Goal: Task Accomplishment & Management: Manage account settings

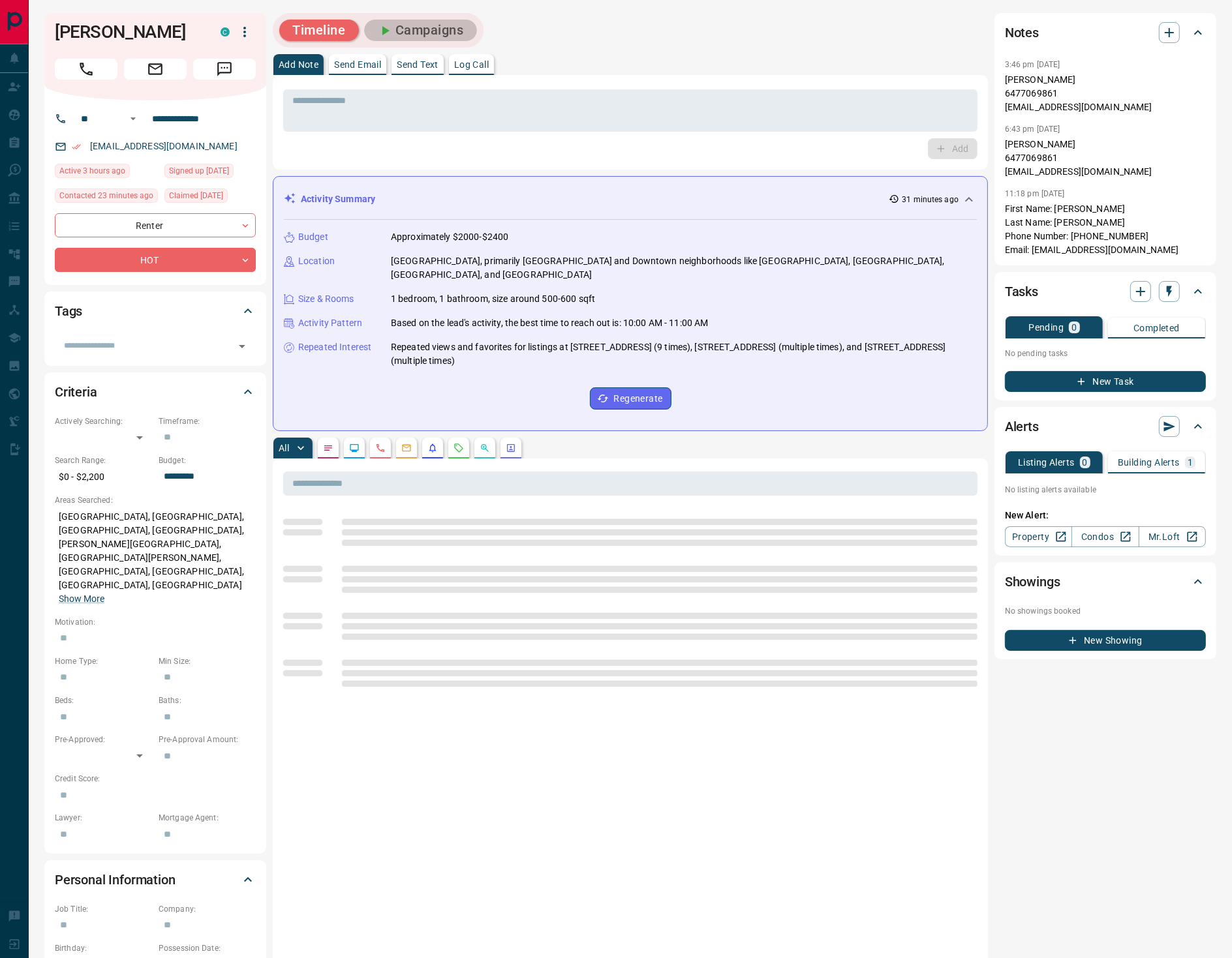
click at [418, 27] on button "Campaigns" at bounding box center [420, 30] width 113 height 21
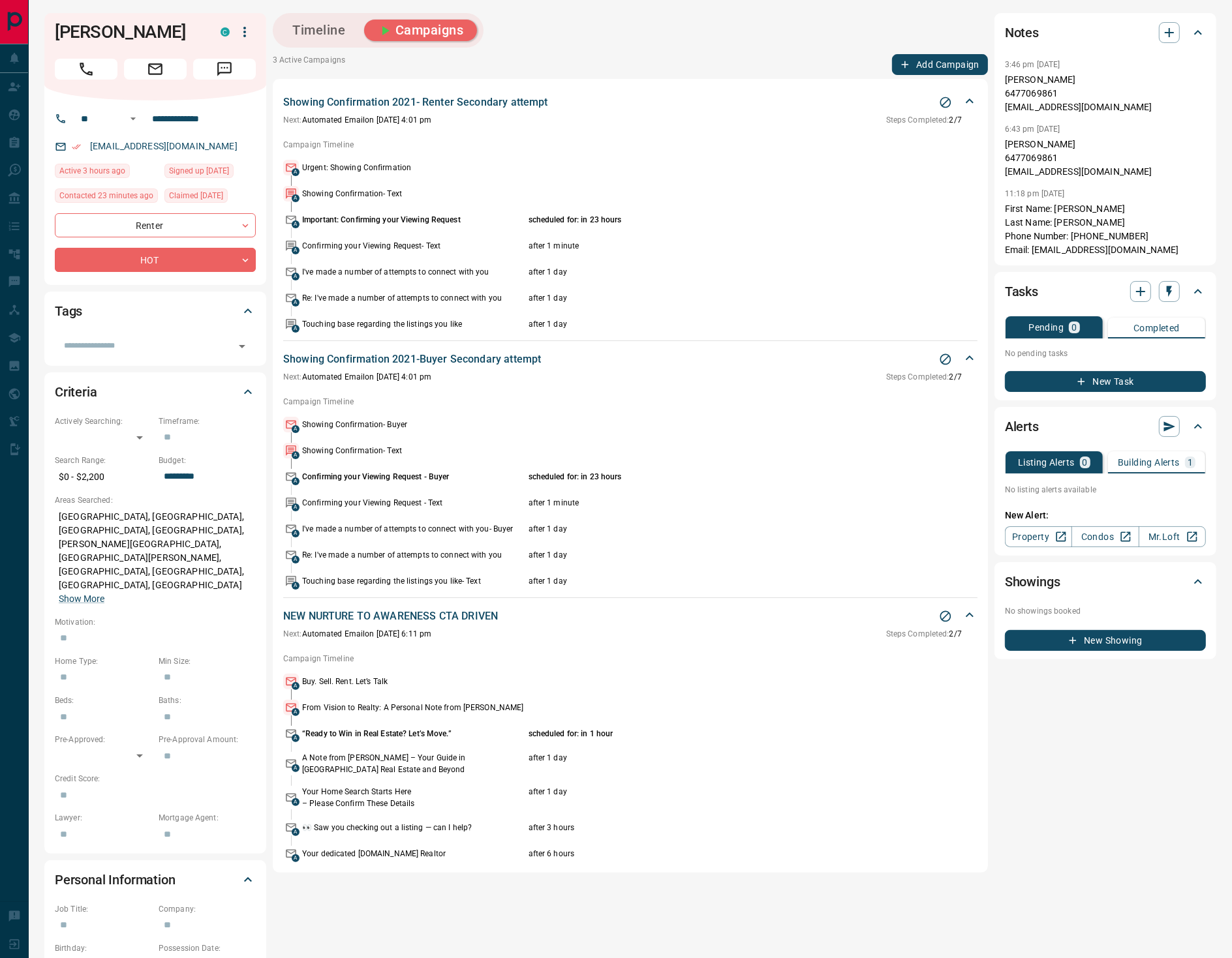
click at [942, 107] on icon "Stop Campaign" at bounding box center [945, 102] width 13 height 13
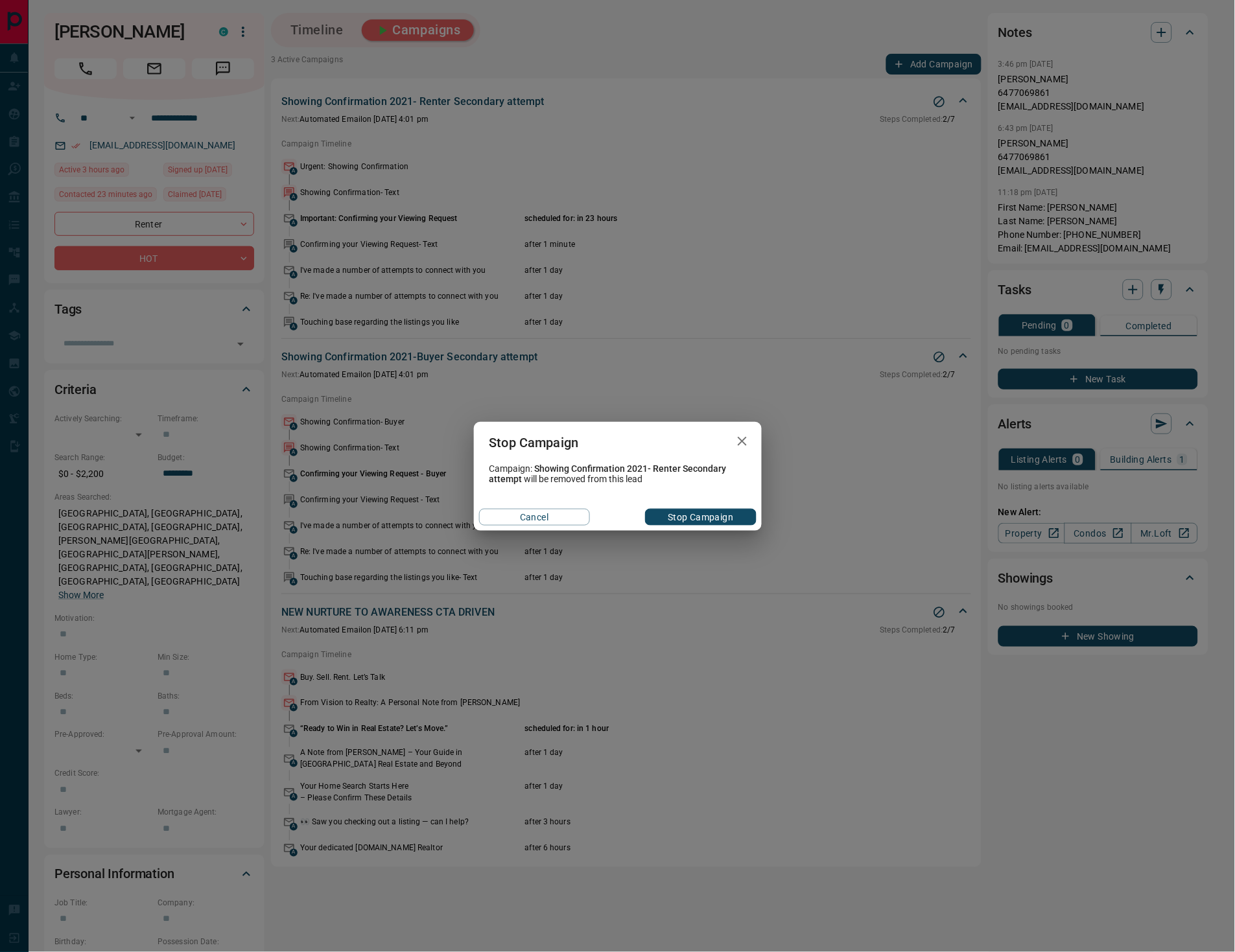
click at [692, 516] on button "Stop Campaign" at bounding box center [700, 517] width 111 height 17
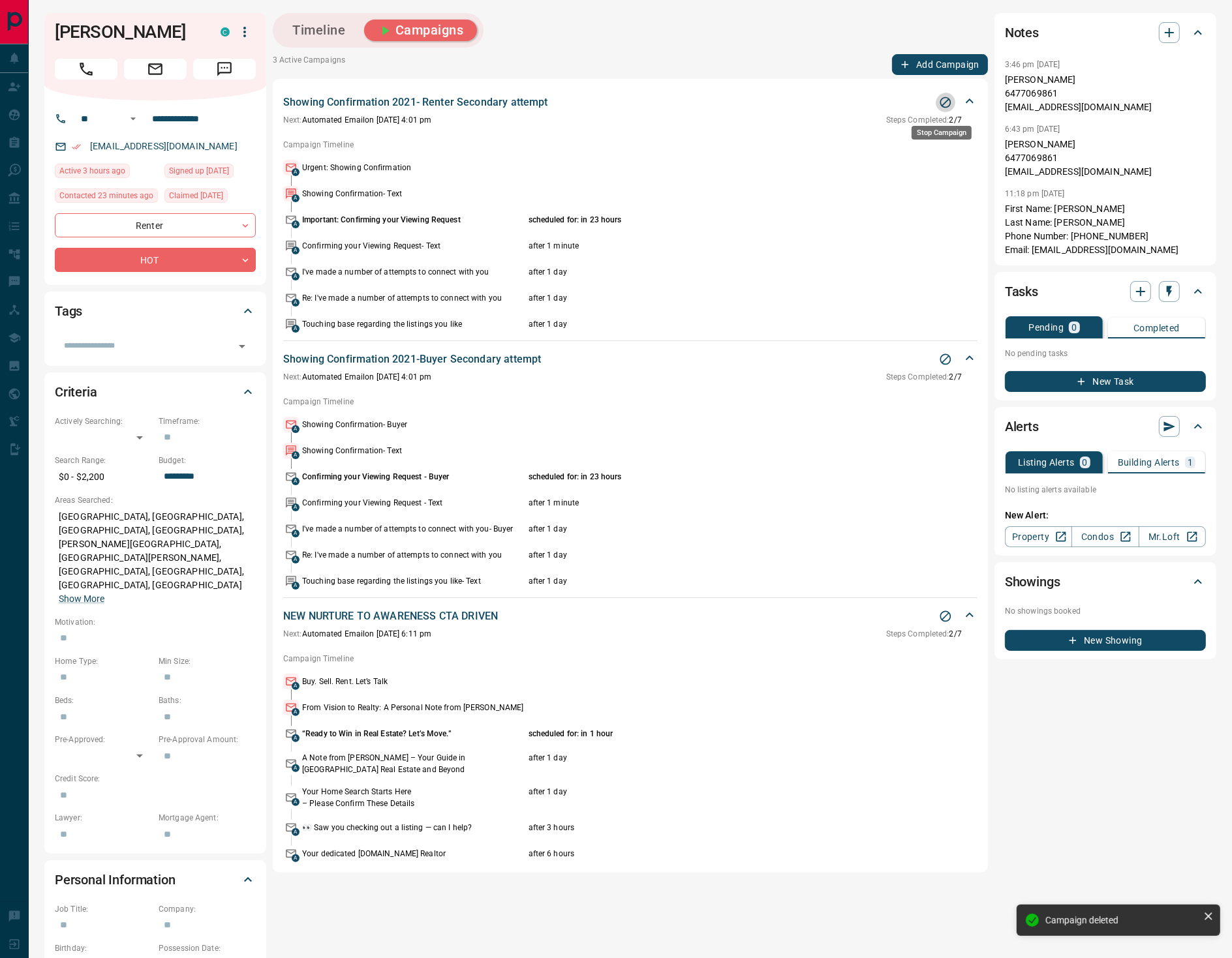
click at [941, 102] on icon "Stop Campaign" at bounding box center [945, 102] width 13 height 13
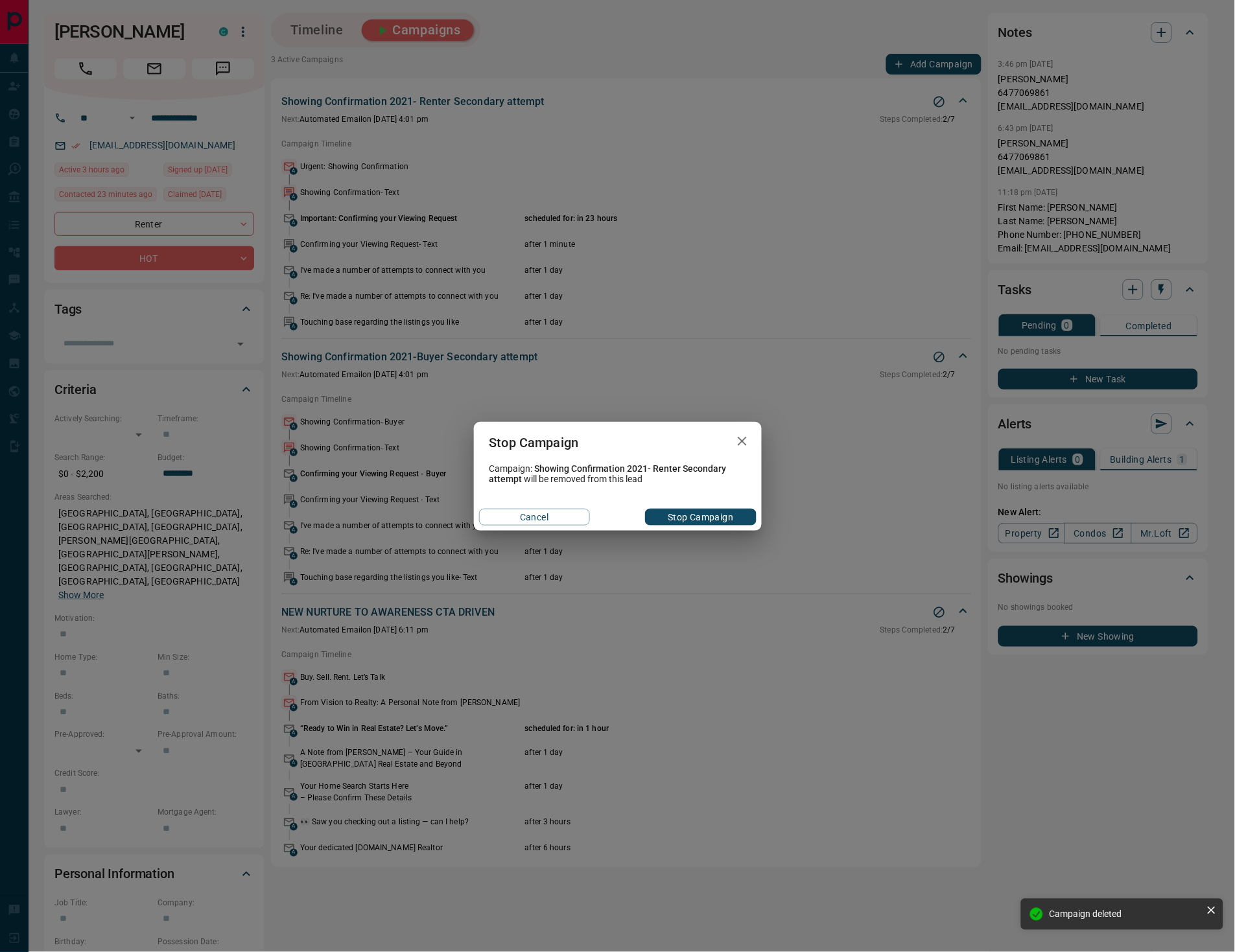
drag, startPoint x: 693, startPoint y: 516, endPoint x: 764, endPoint y: 419, distance: 120.2
click at [694, 516] on button "Stop Campaign" at bounding box center [700, 517] width 111 height 17
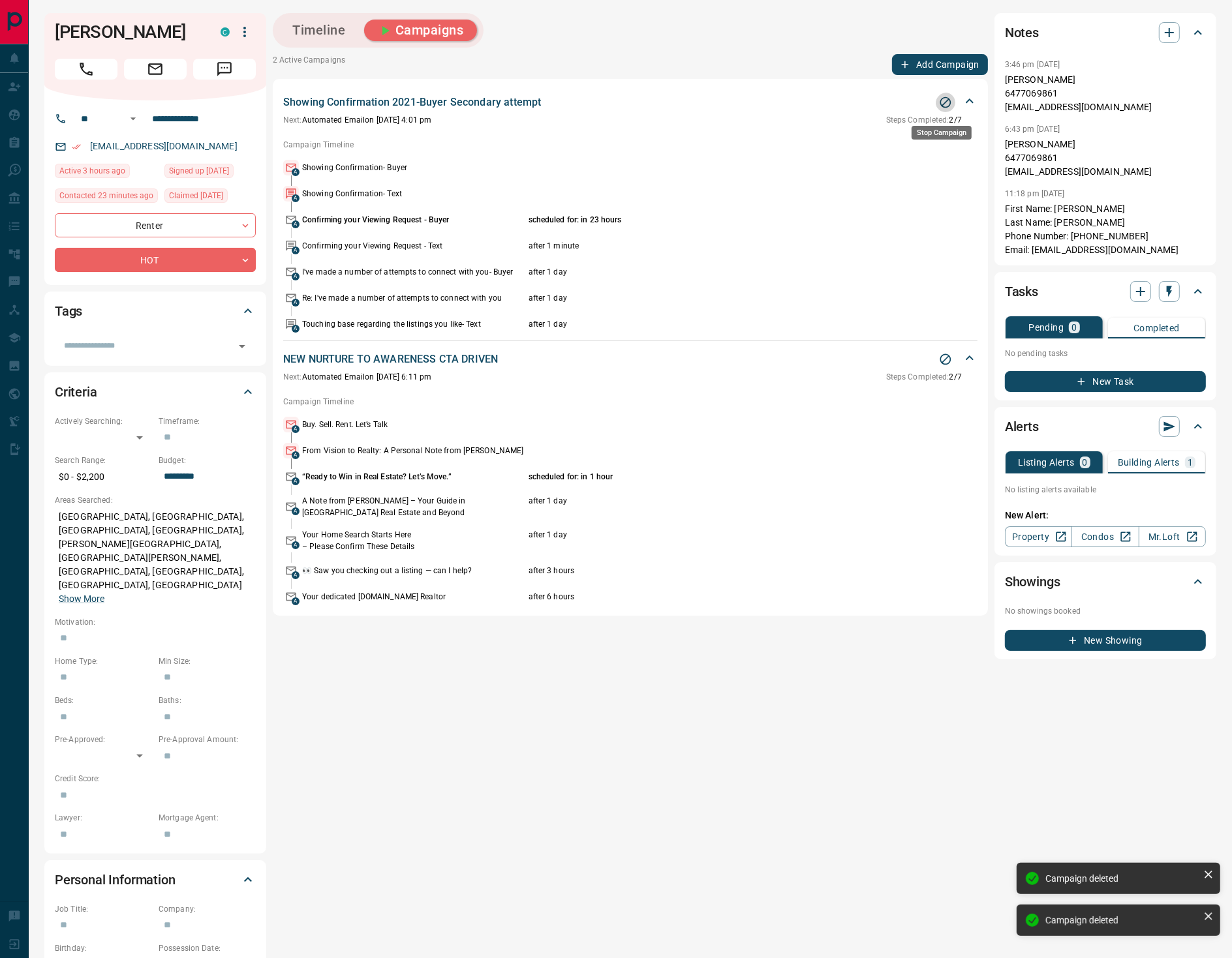
click at [940, 106] on icon "Stop Campaign" at bounding box center [945, 103] width 11 height 11
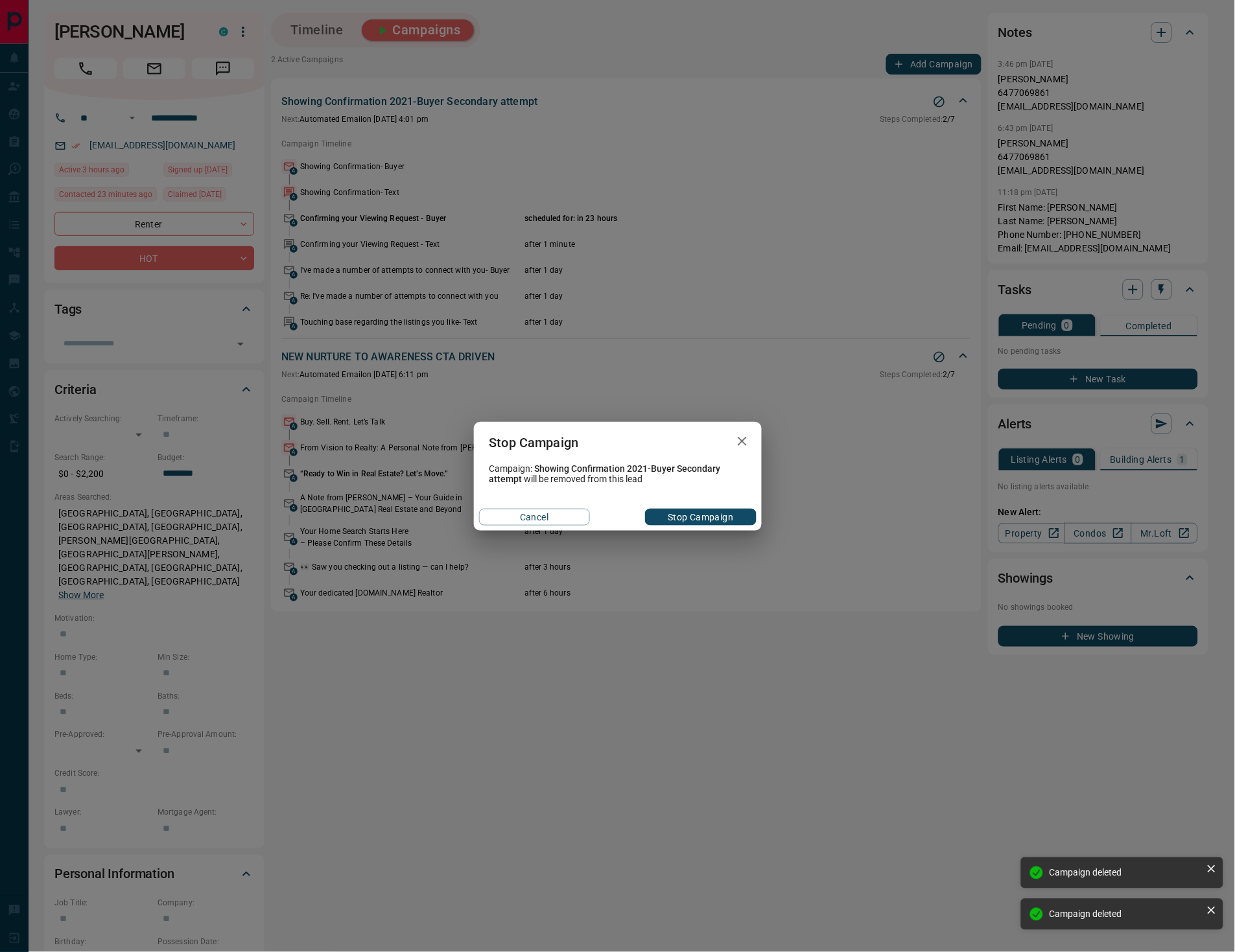
click at [711, 515] on button "Stop Campaign" at bounding box center [700, 517] width 111 height 17
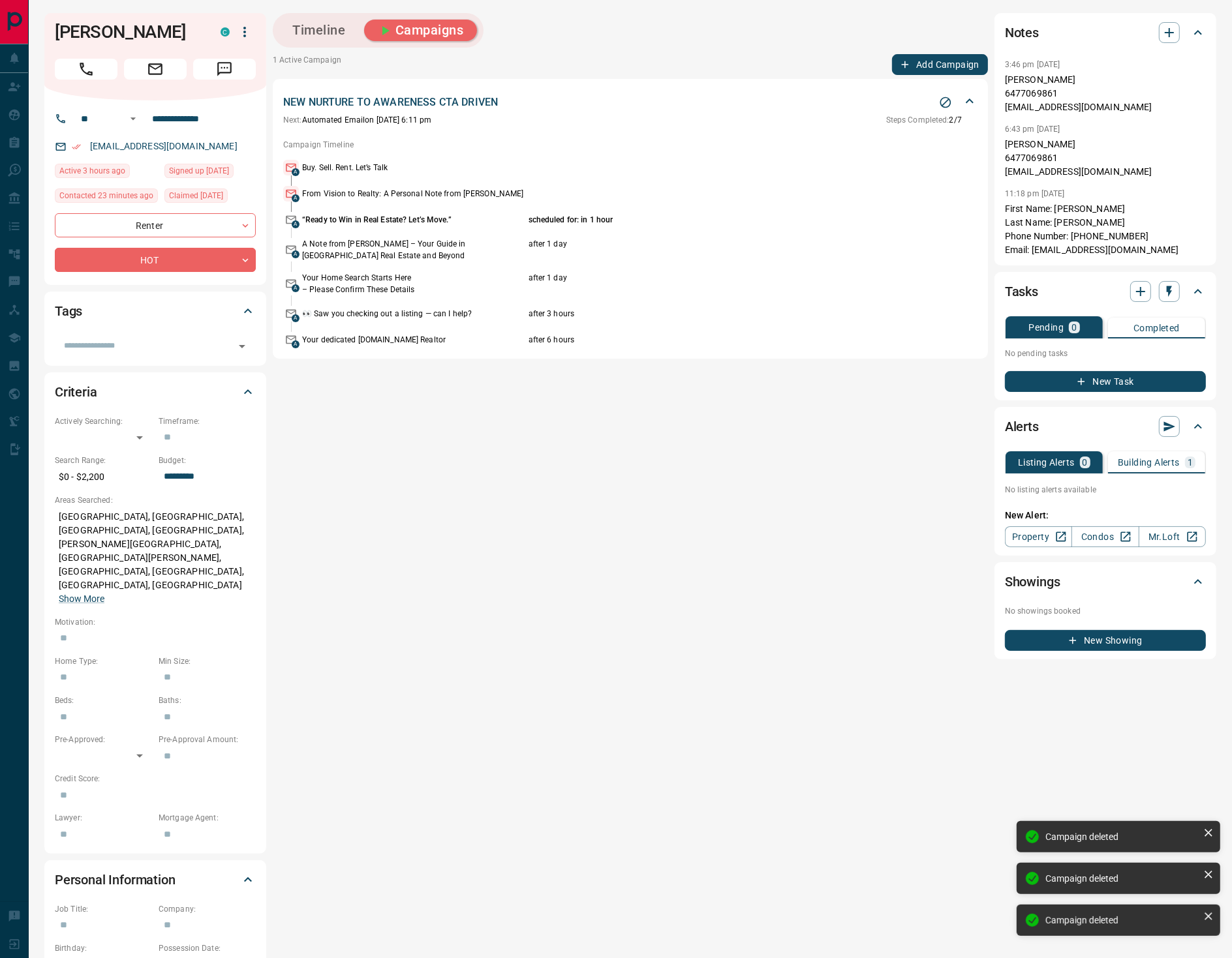
click at [939, 105] on icon "Stop Campaign" at bounding box center [945, 102] width 13 height 13
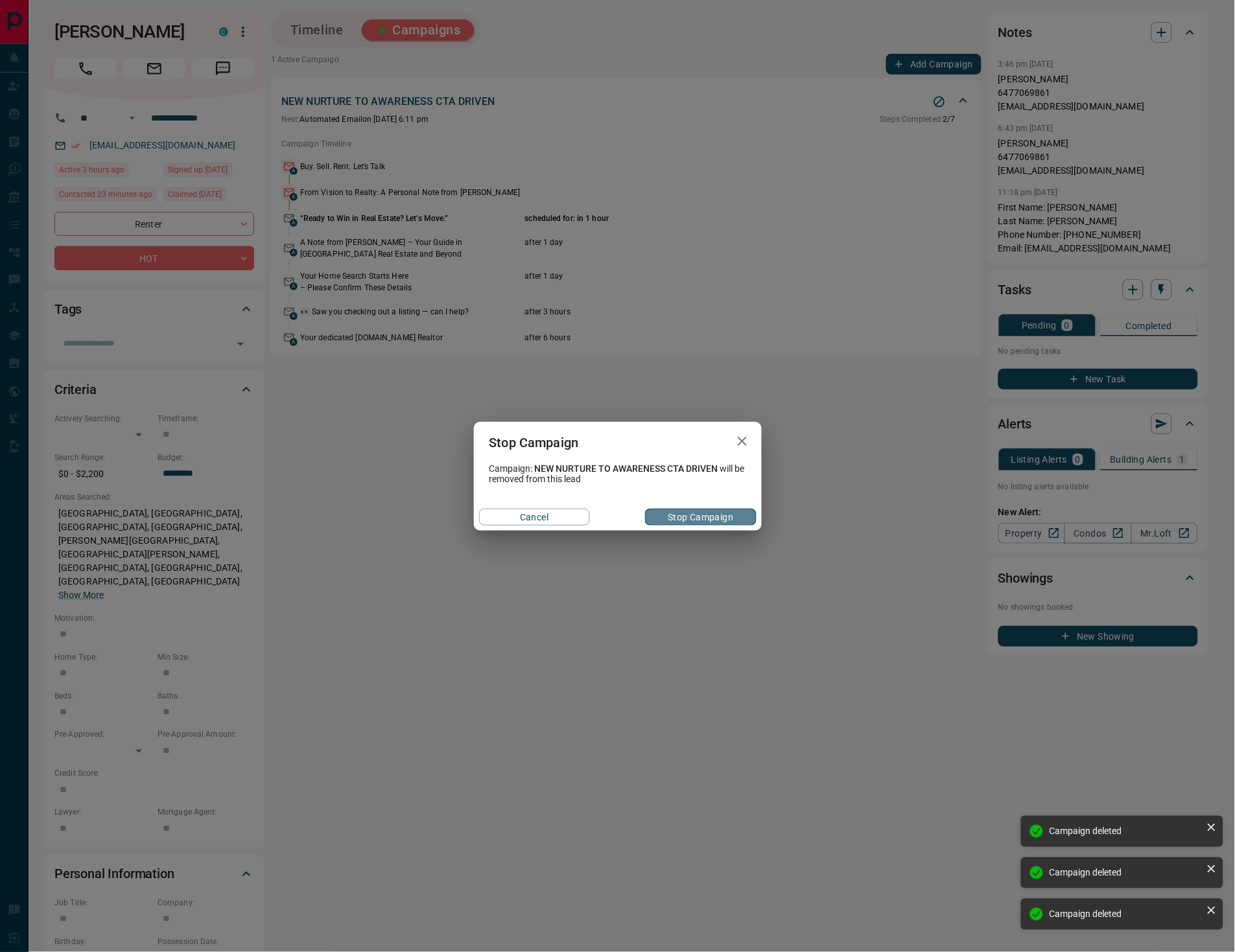
drag, startPoint x: 690, startPoint y: 509, endPoint x: 693, endPoint y: 516, distance: 7.6
click at [690, 511] on button "Stop Campaign" at bounding box center [700, 517] width 111 height 17
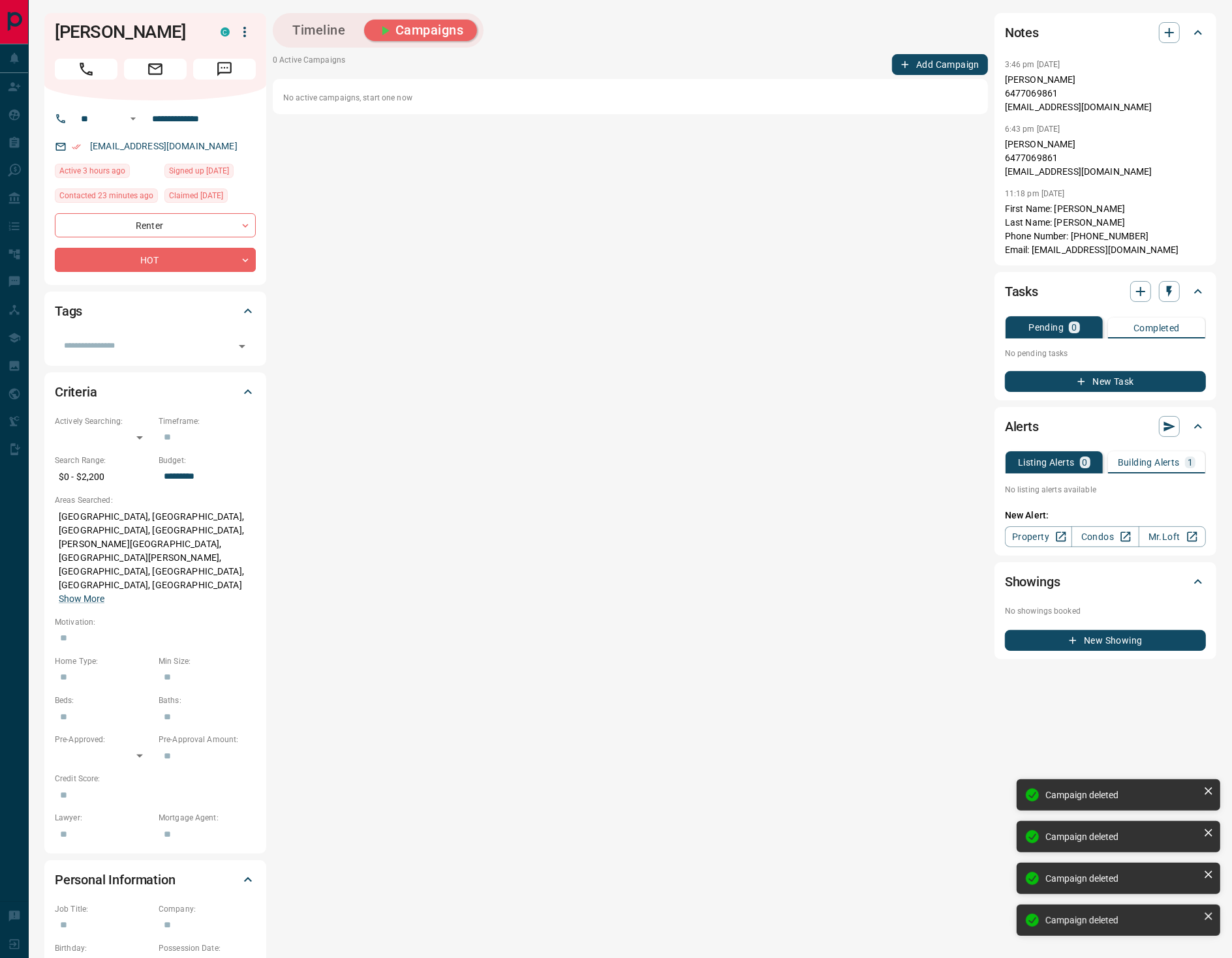
click at [240, 29] on icon "button" at bounding box center [245, 32] width 16 height 16
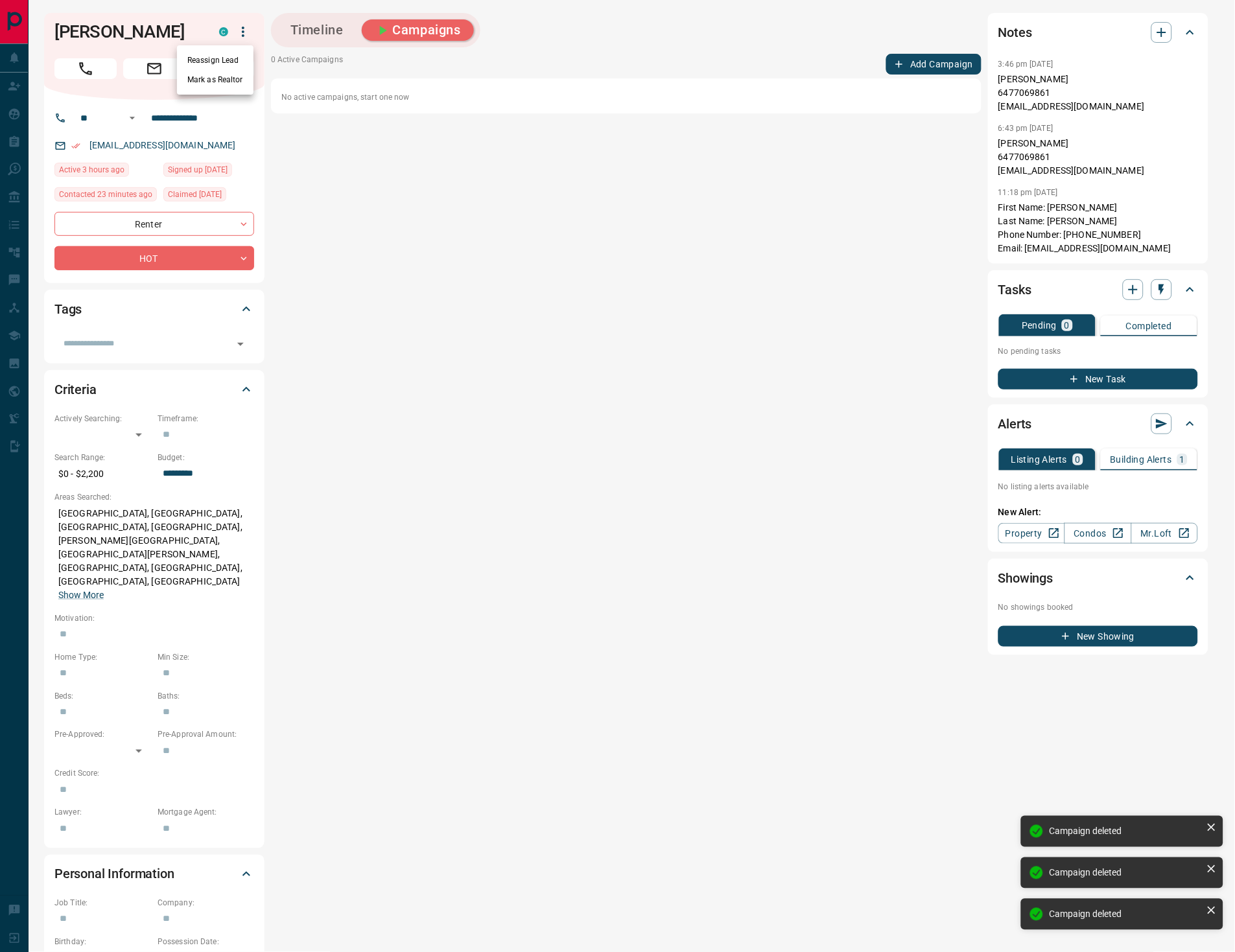
click at [209, 64] on li "Reassign Lead" at bounding box center [215, 60] width 76 height 19
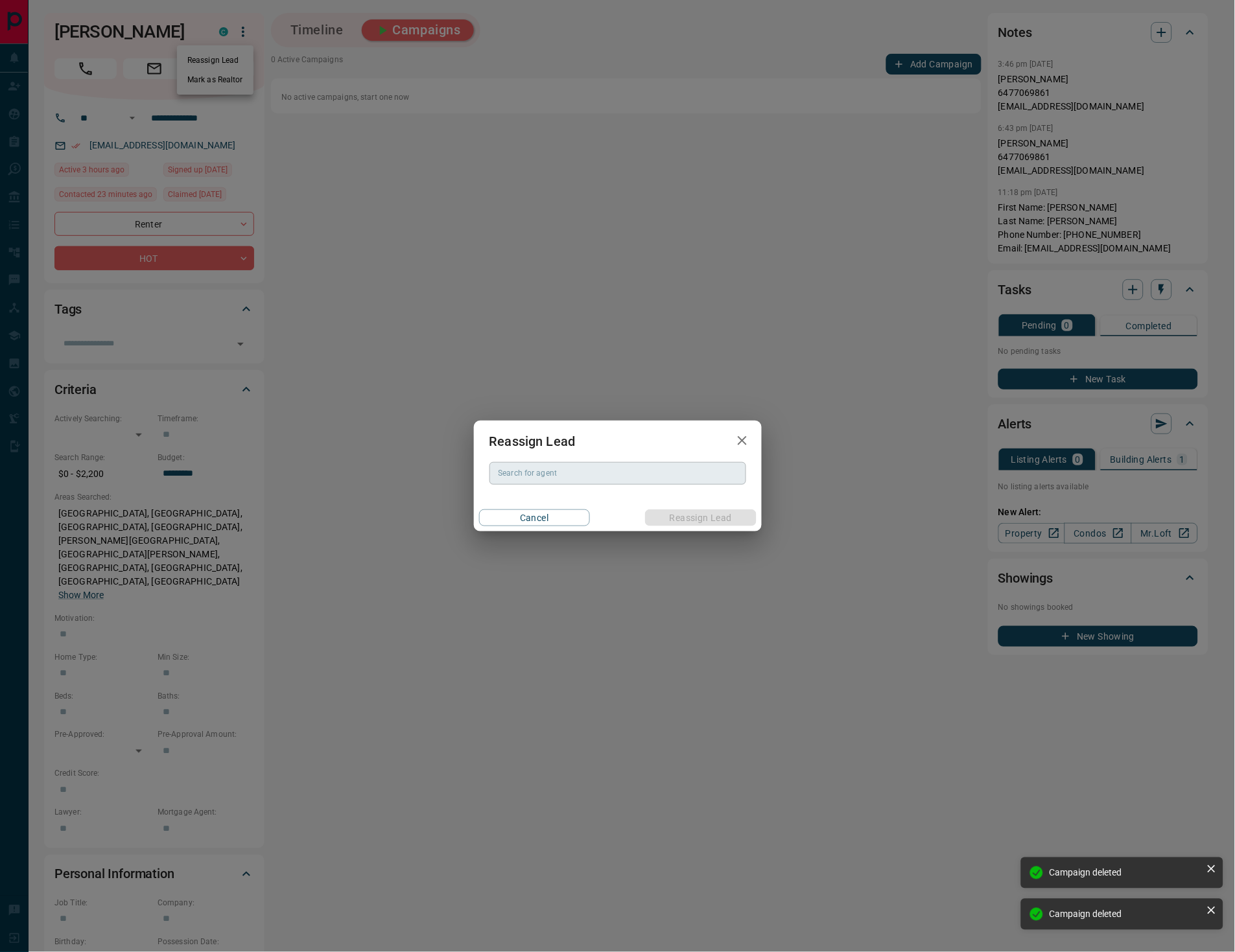
click at [540, 482] on div "Search for agent" at bounding box center [618, 473] width 257 height 22
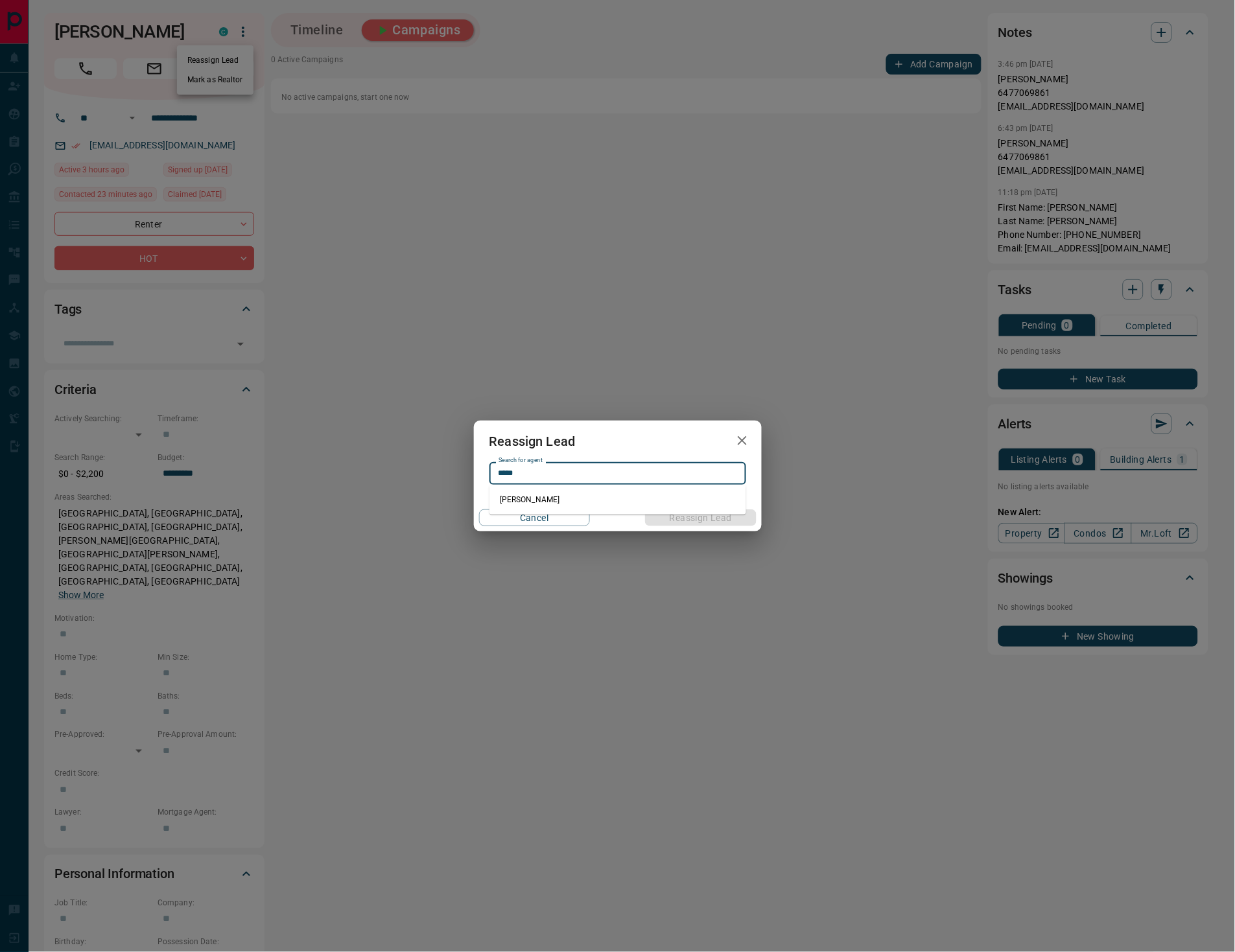
drag, startPoint x: 568, startPoint y: 500, endPoint x: 581, endPoint y: 507, distance: 14.8
click at [569, 500] on li "[PERSON_NAME]" at bounding box center [618, 500] width 257 height 19
type input "**********"
click at [667, 513] on button "Reassign Lead" at bounding box center [700, 518] width 111 height 17
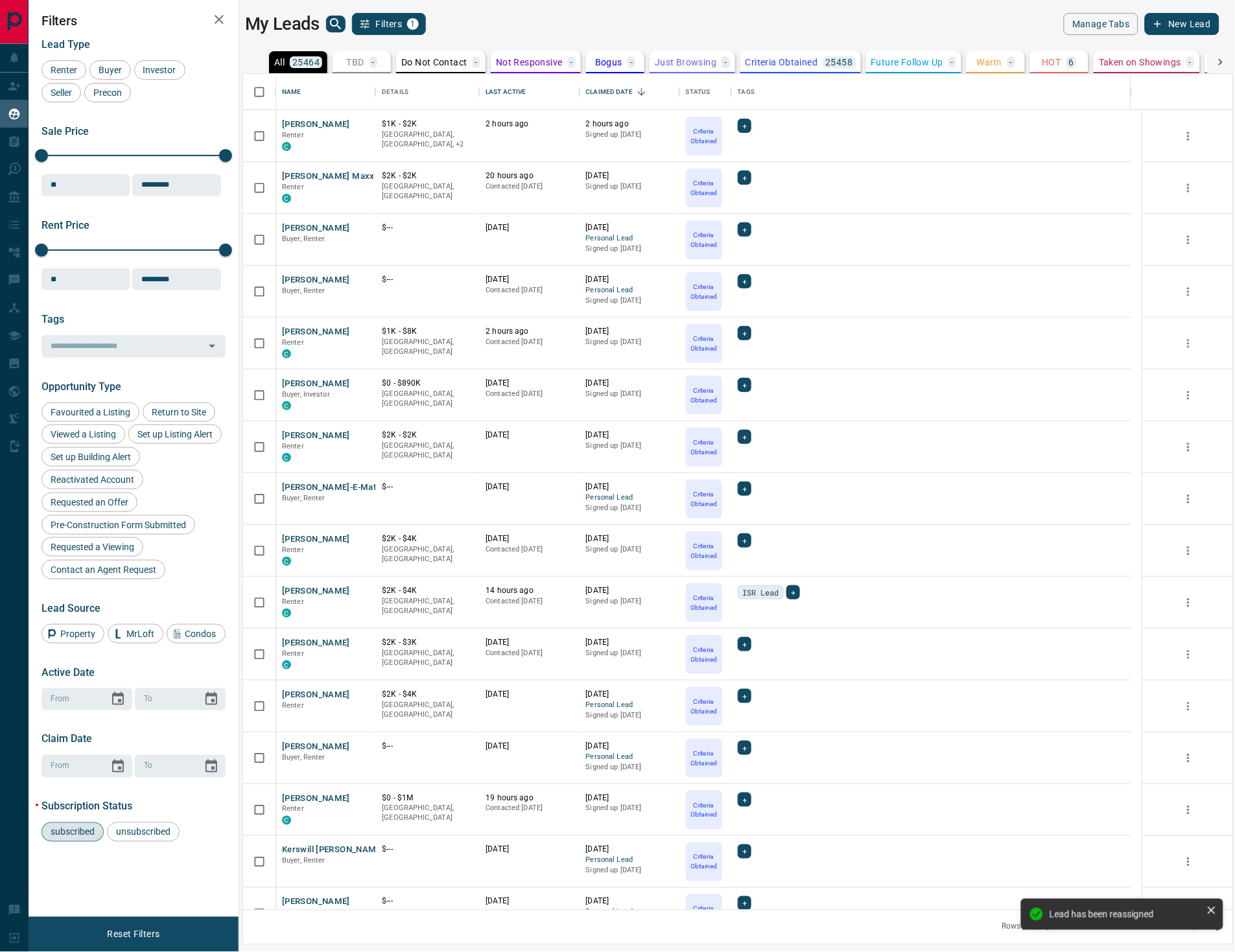
scroll to position [836, 991]
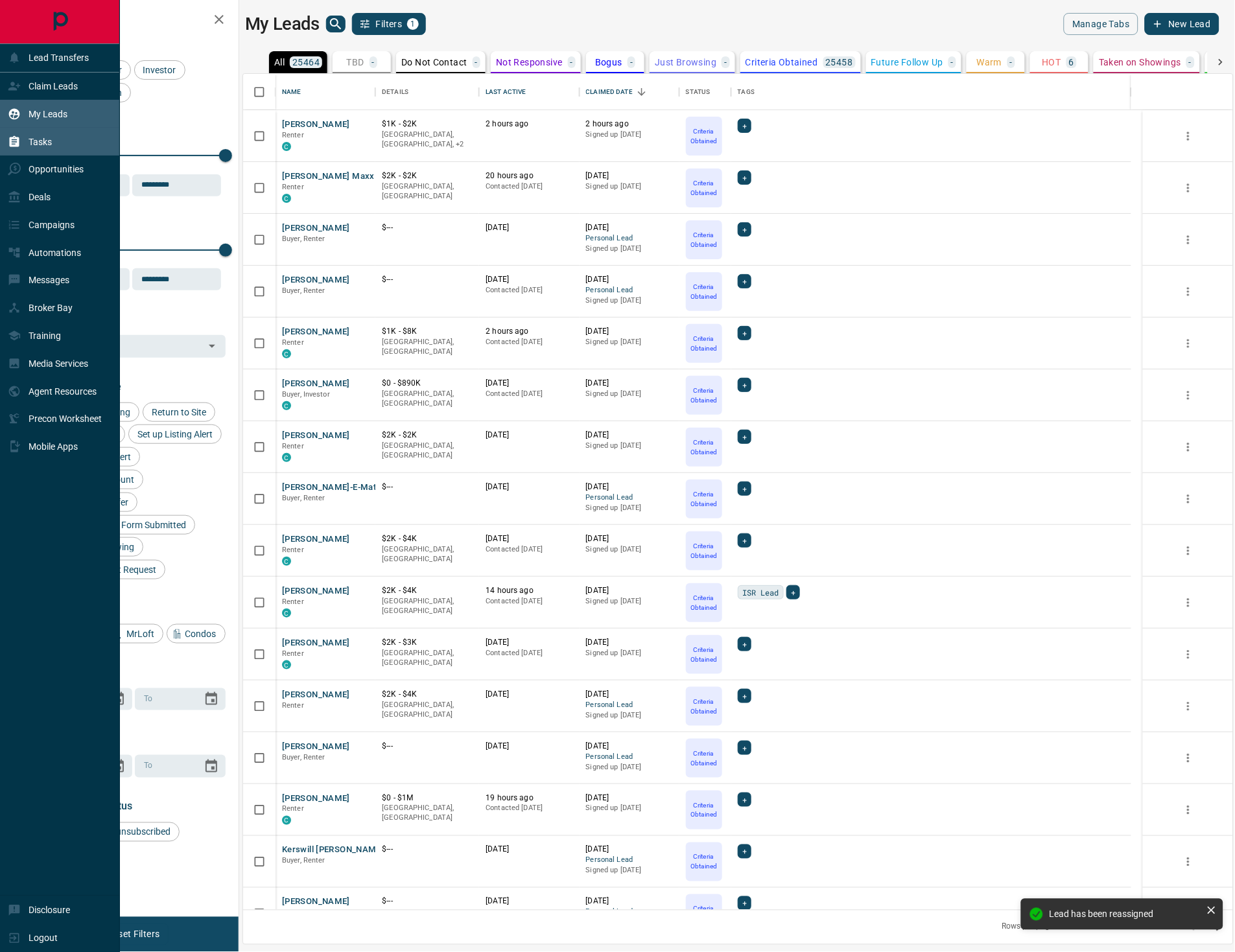
click at [54, 141] on div "Tasks" at bounding box center [60, 141] width 120 height 28
